Goal: Go to known website: Access a specific website the user already knows

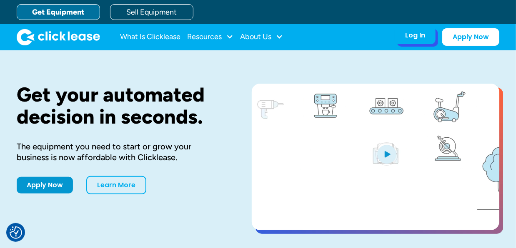
click at [412, 41] on div "Log In Account login I use Clicklease to get my equipment Partner Portal I offe…" at bounding box center [415, 36] width 41 height 18
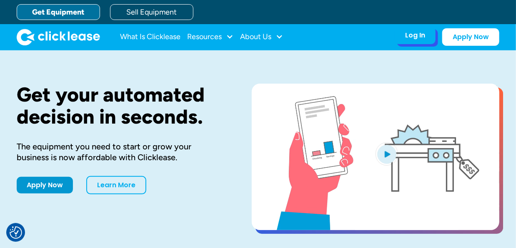
click at [413, 32] on div "Log In" at bounding box center [415, 35] width 20 height 8
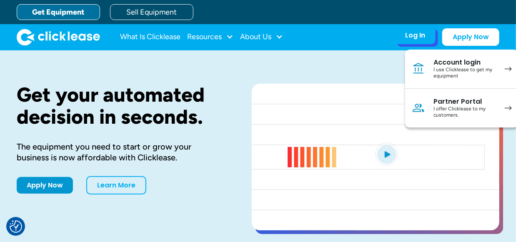
click at [477, 110] on div "I offer Clicklease to my customers." at bounding box center [465, 112] width 63 height 13
